Goal: Task Accomplishment & Management: Manage account settings

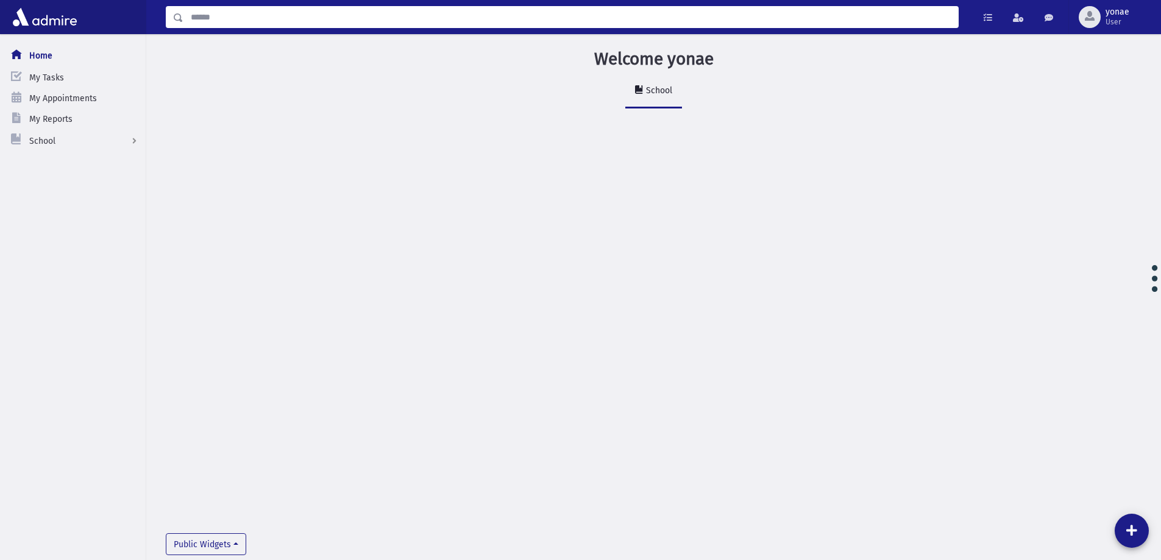
click at [280, 19] on input "Search" at bounding box center [571, 17] width 775 height 22
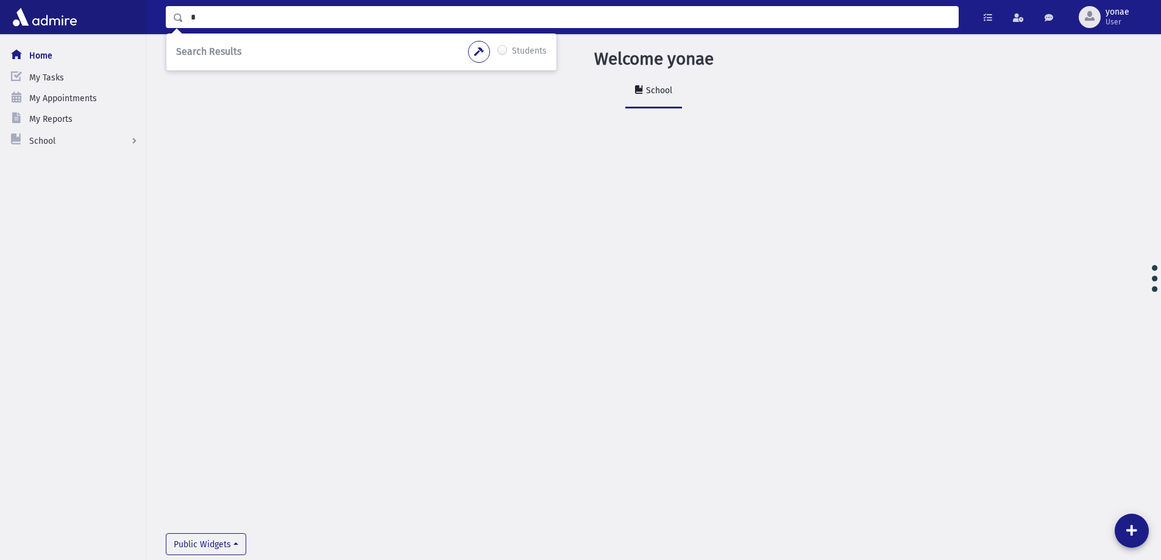
paste input "******"
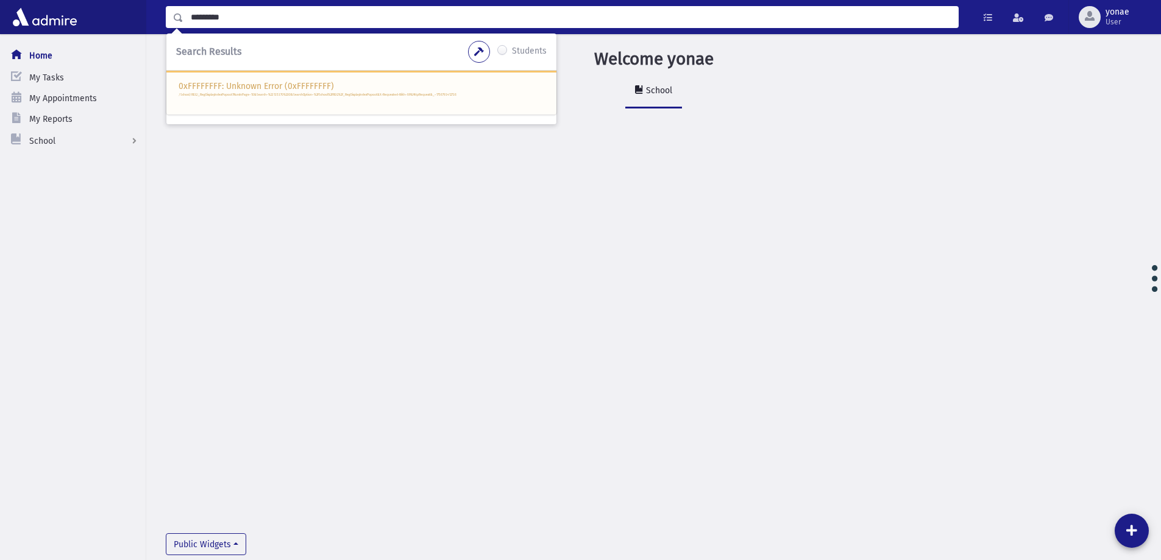
drag, startPoint x: 238, startPoint y: 13, endPoint x: 224, endPoint y: 17, distance: 14.7
click at [224, 17] on input "*********" at bounding box center [571, 17] width 775 height 22
type input "*******"
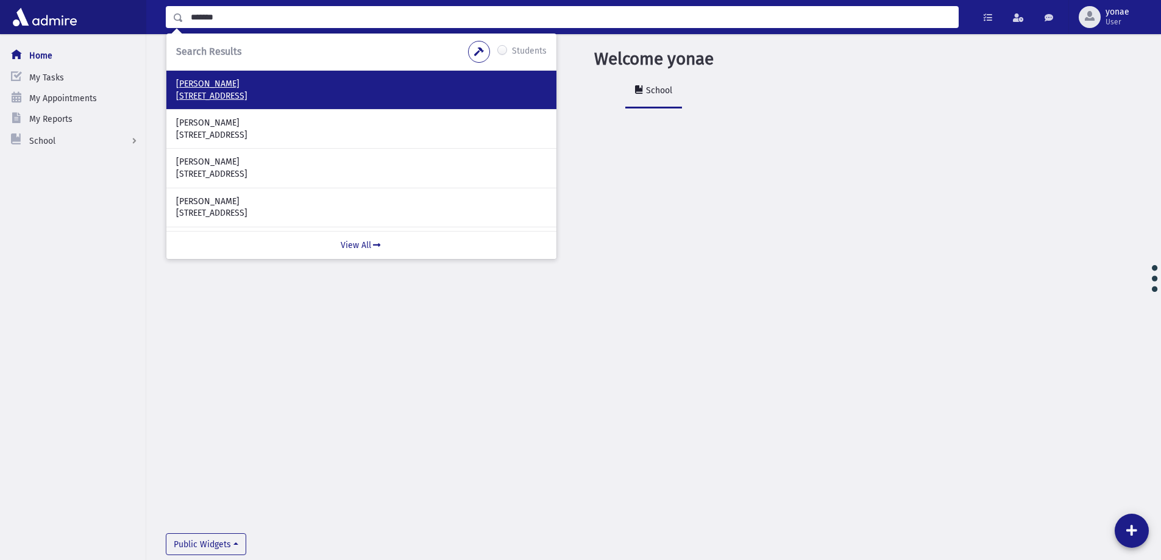
click at [205, 89] on p "[PERSON_NAME]" at bounding box center [361, 84] width 371 height 12
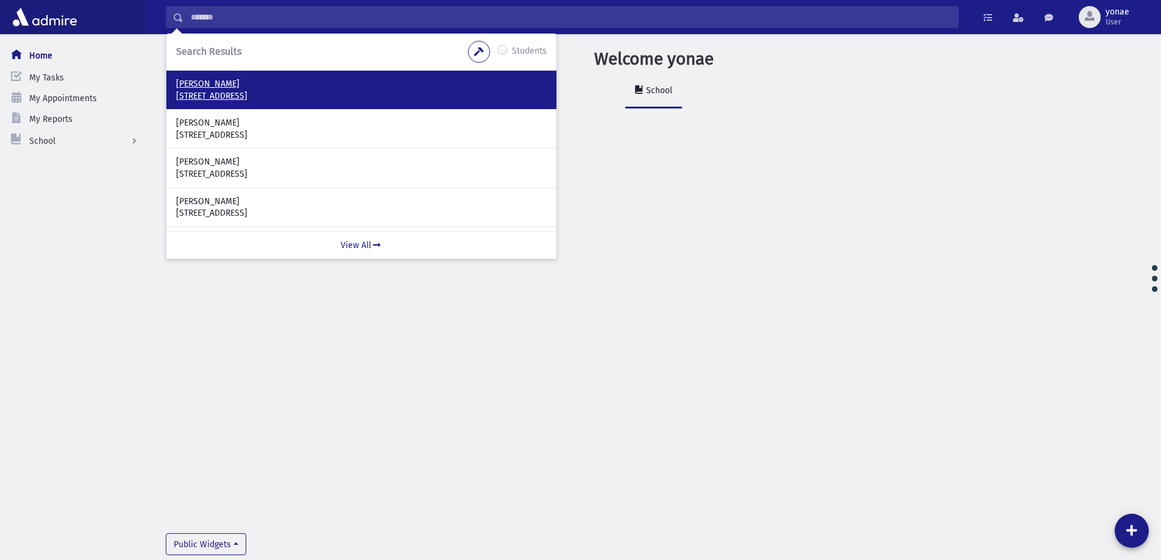
click at [193, 80] on p "[PERSON_NAME]" at bounding box center [361, 84] width 371 height 12
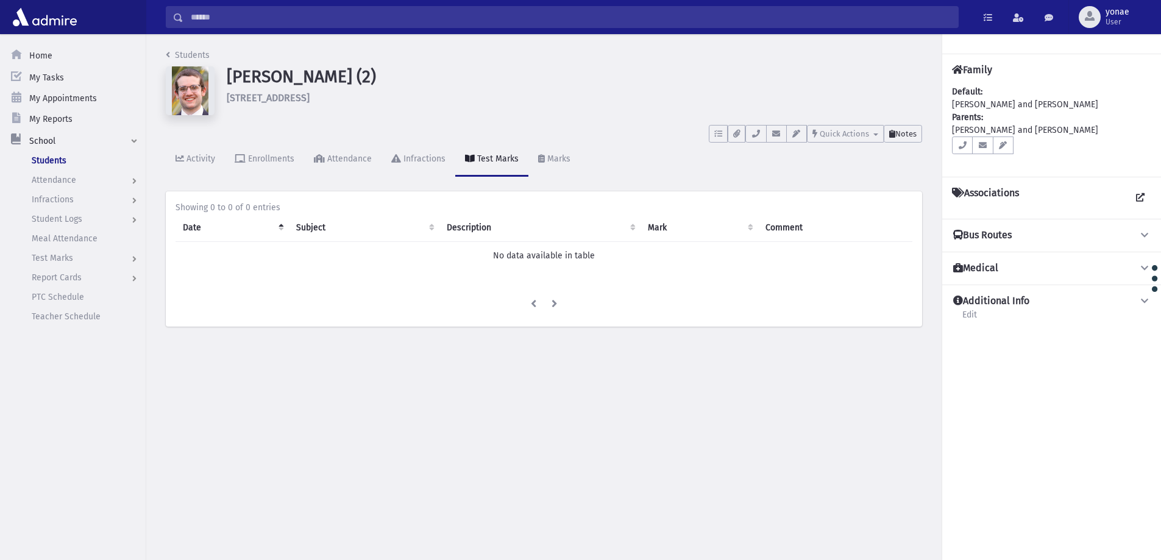
click at [909, 138] on button "Notes" at bounding box center [903, 134] width 38 height 18
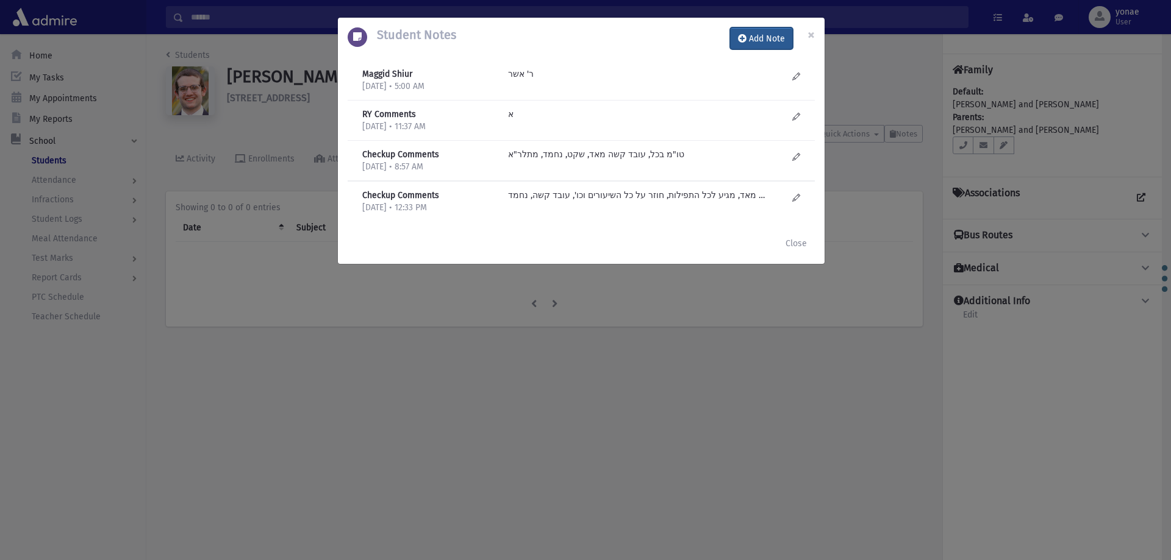
click at [759, 40] on button "Add Note" at bounding box center [761, 38] width 63 height 22
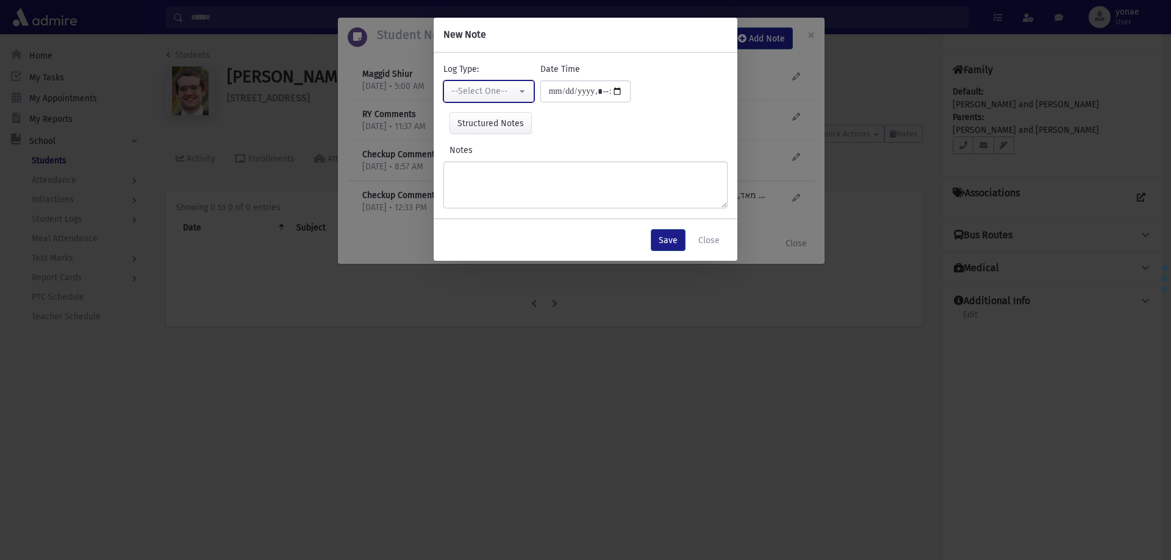
click at [470, 91] on div "--Select One--" at bounding box center [483, 91] width 65 height 13
click at [500, 157] on span "Checkup Comments" at bounding box center [491, 153] width 77 height 12
select select "*"
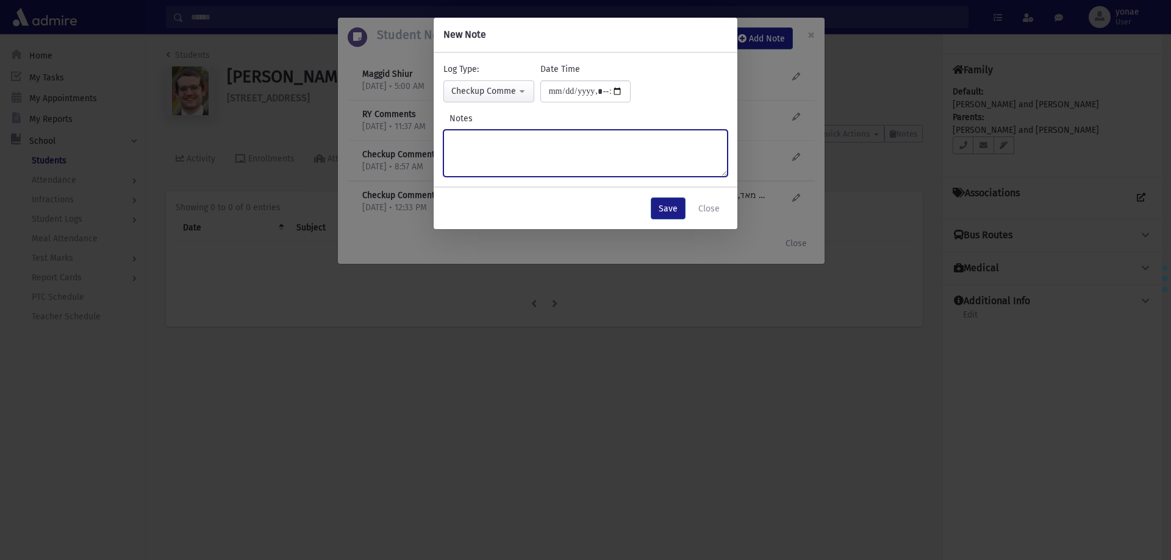
click at [522, 153] on textarea "Notes" at bounding box center [585, 153] width 284 height 47
type textarea "**********"
click at [665, 211] on button "Save" at bounding box center [668, 209] width 35 height 22
click at [669, 201] on button "Save" at bounding box center [668, 209] width 35 height 22
click at [708, 205] on button "Close" at bounding box center [708, 209] width 37 height 22
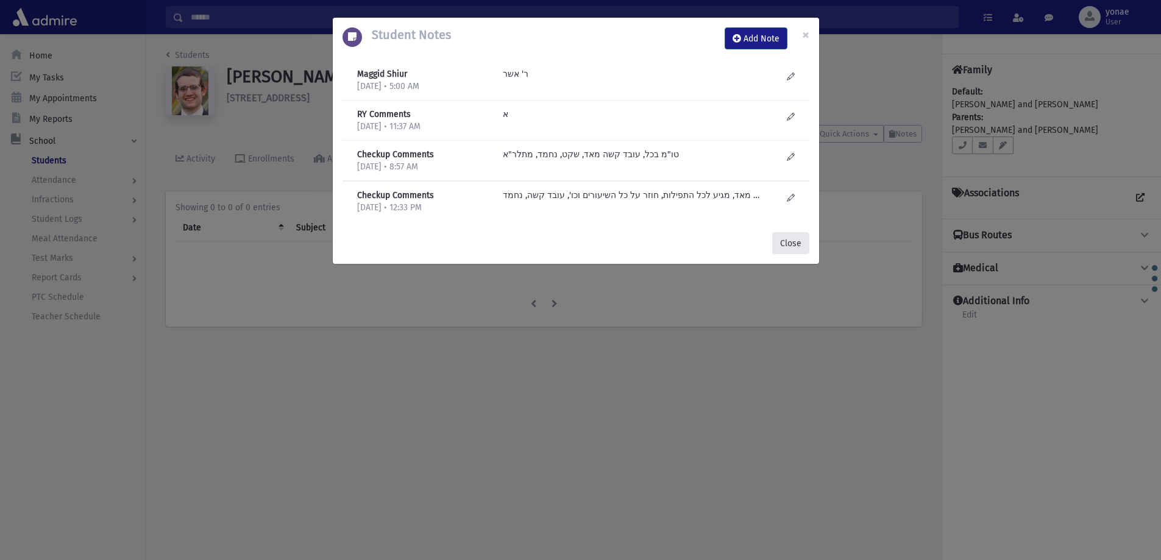
click at [799, 233] on button "Close" at bounding box center [790, 243] width 37 height 22
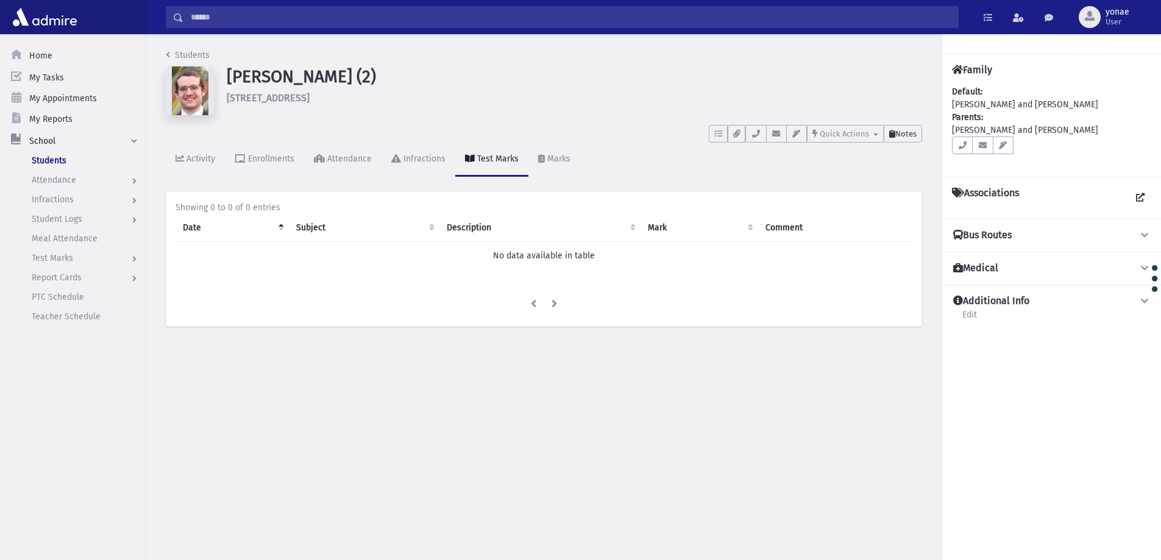
click at [913, 132] on span "Notes" at bounding box center [906, 133] width 21 height 9
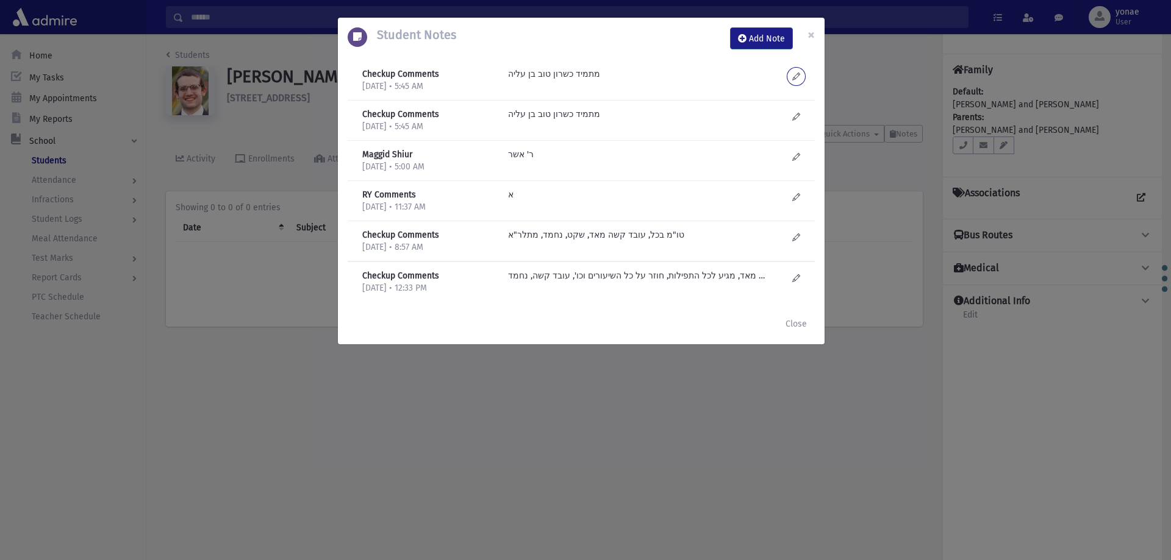
click at [794, 77] on icon at bounding box center [796, 76] width 8 height 9
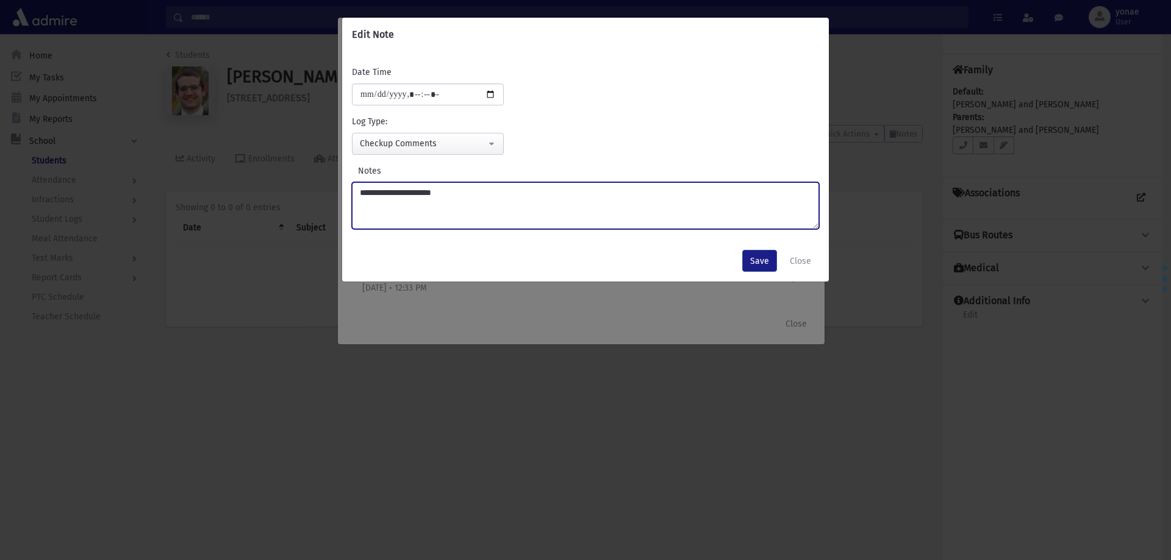
drag, startPoint x: 464, startPoint y: 209, endPoint x: 359, endPoint y: 193, distance: 106.1
click at [359, 193] on textarea "**********" at bounding box center [585, 205] width 467 height 47
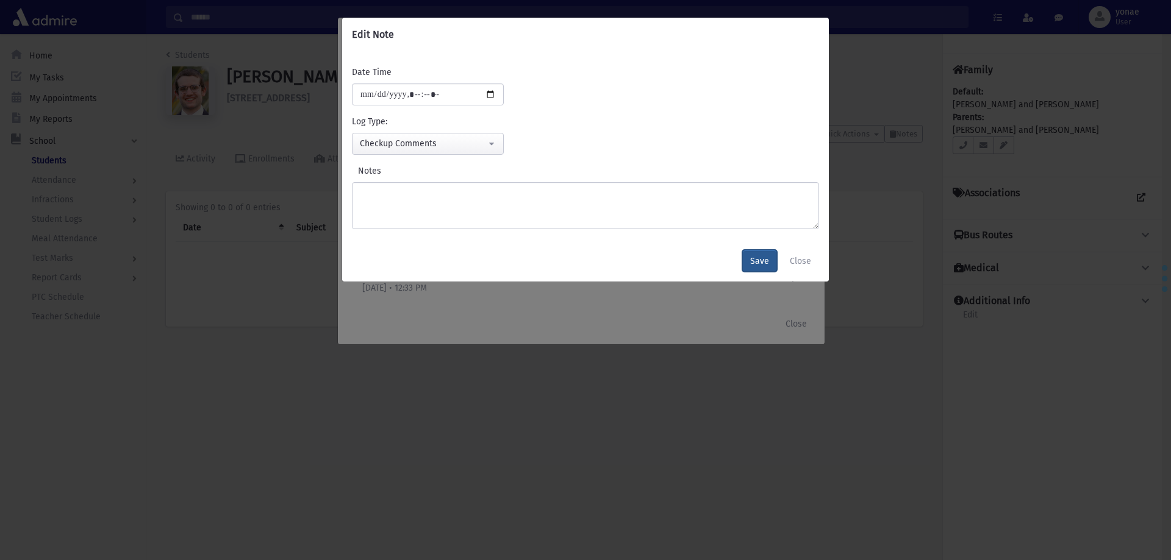
click at [758, 254] on button "Save" at bounding box center [759, 261] width 35 height 22
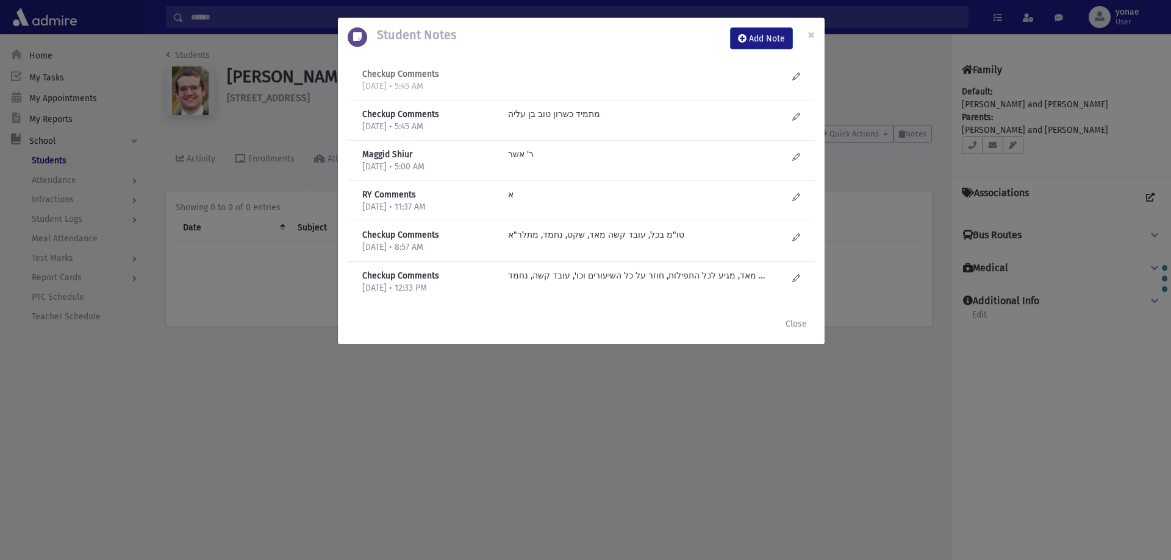
drag, startPoint x: 429, startPoint y: 80, endPoint x: 615, endPoint y: 71, distance: 186.2
click at [615, 71] on div at bounding box center [647, 80] width 291 height 25
click at [785, 322] on button "Close" at bounding box center [795, 324] width 37 height 22
